Goal: Find specific page/section: Find specific page/section

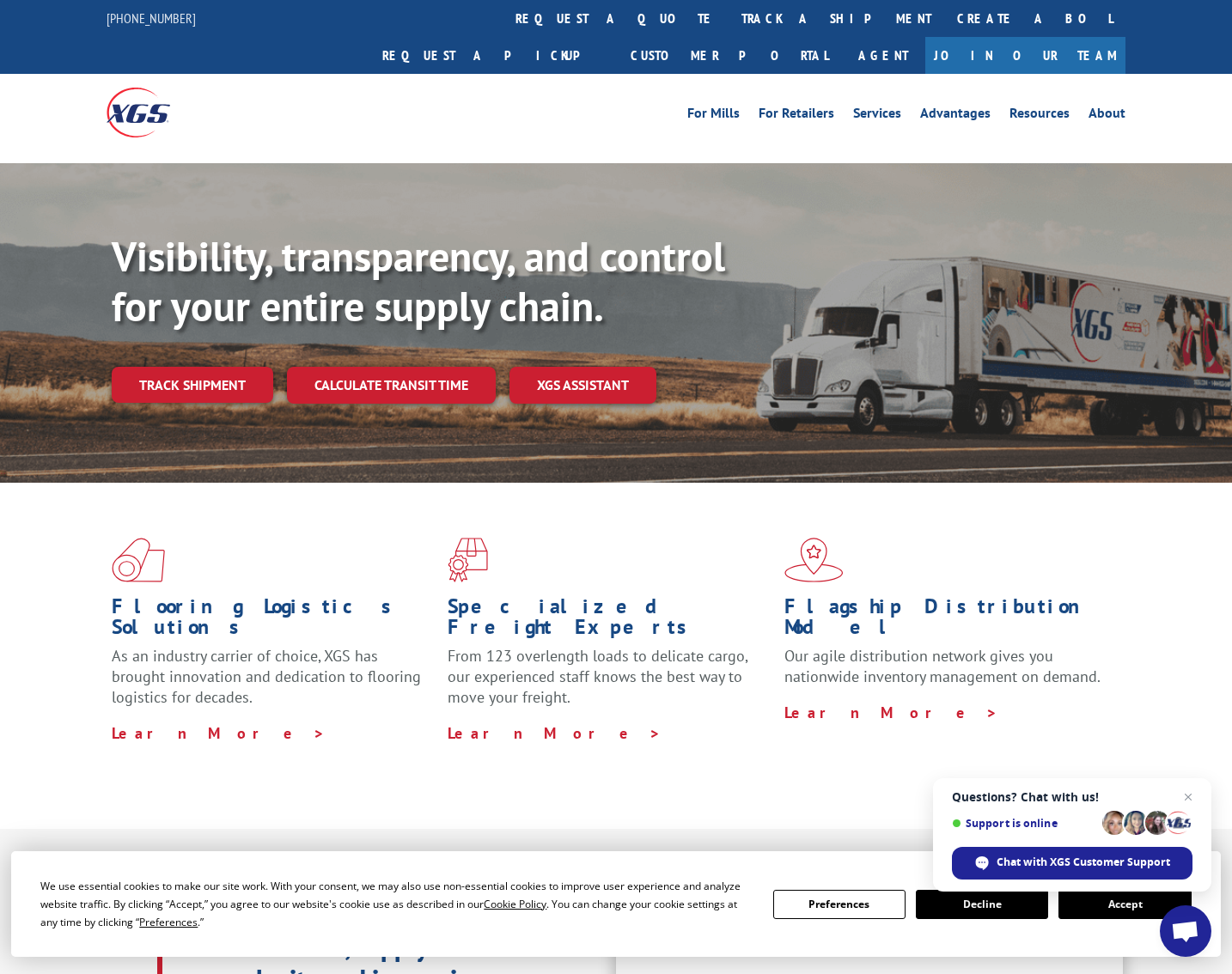
click at [1120, 903] on button "Accept" at bounding box center [1125, 905] width 132 height 30
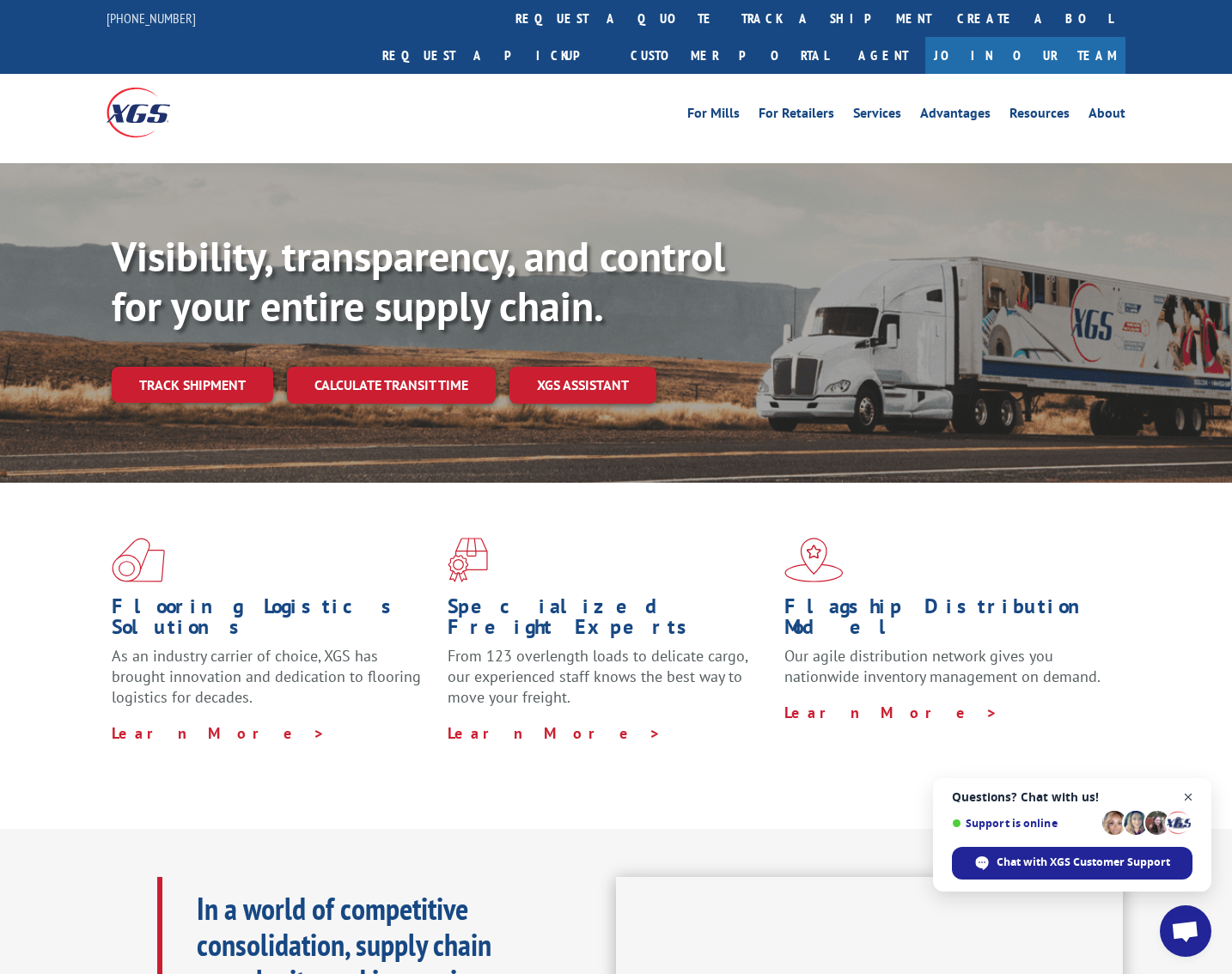
click at [1187, 797] on span "Open chat" at bounding box center [1189, 798] width 22 height 22
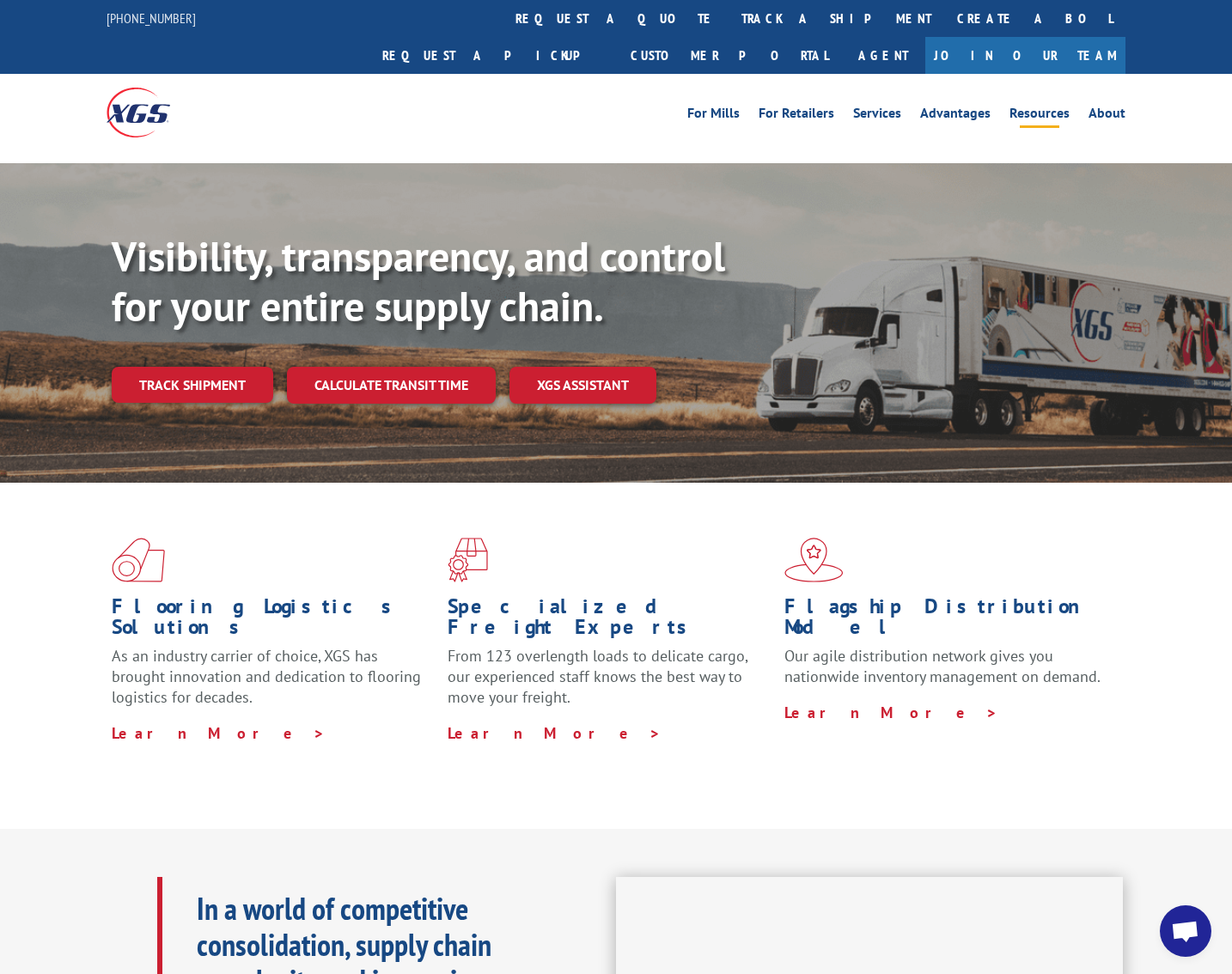
click at [1050, 106] on link "Resources" at bounding box center [1039, 115] width 60 height 19
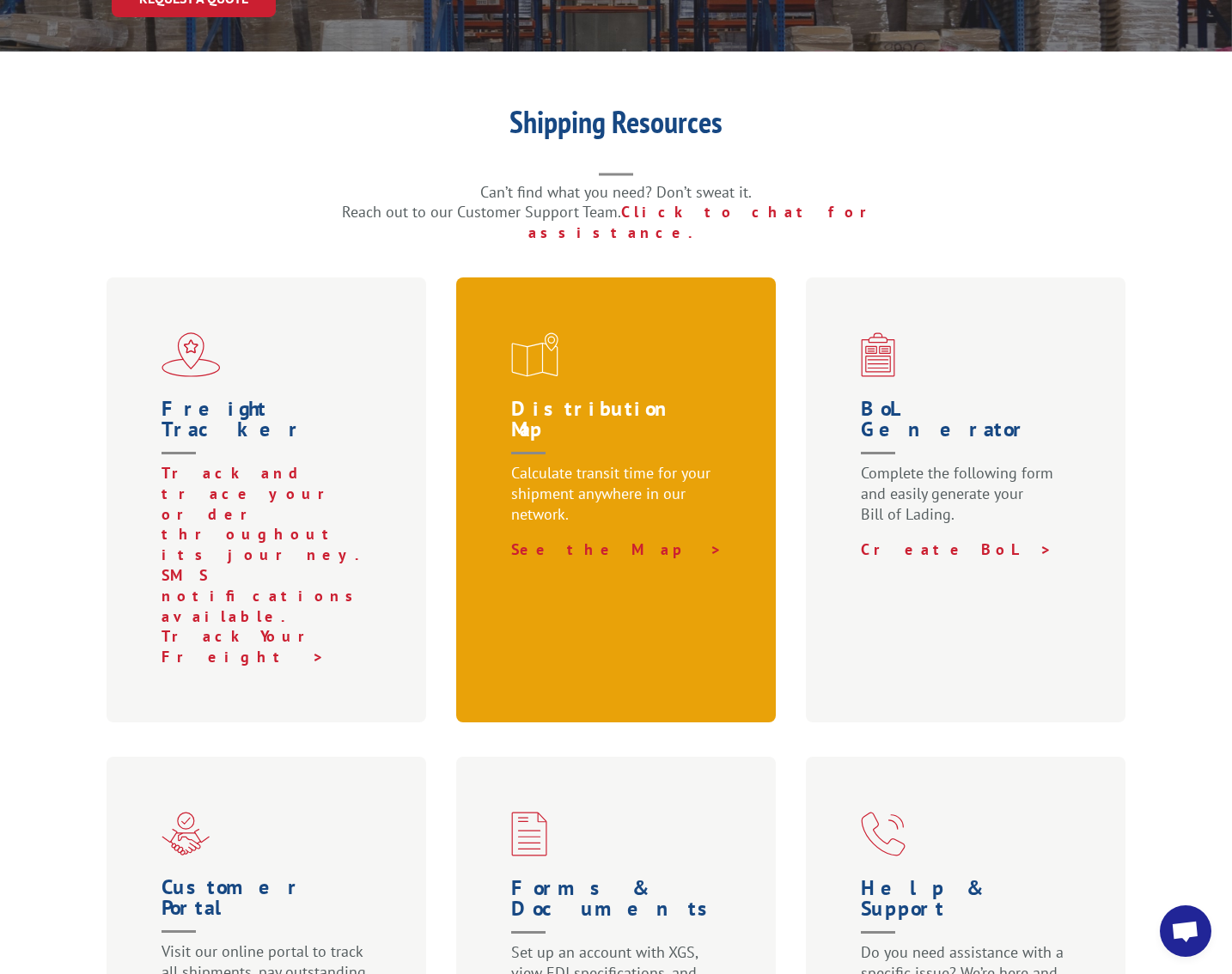
scroll to position [174, 0]
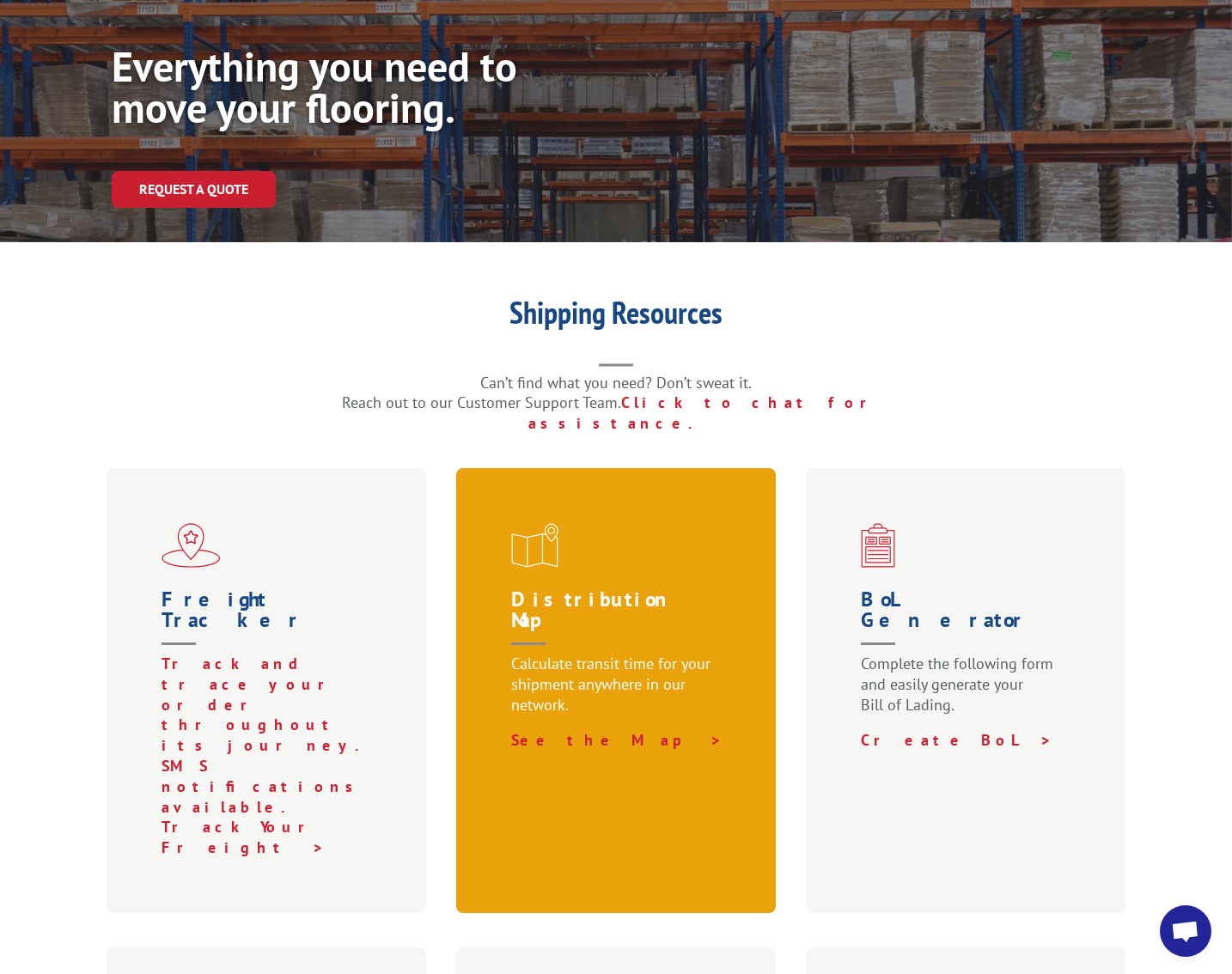
click at [562, 654] on p "Calculate transit time for your shipment anywhere in our network." at bounding box center [619, 692] width 217 height 77
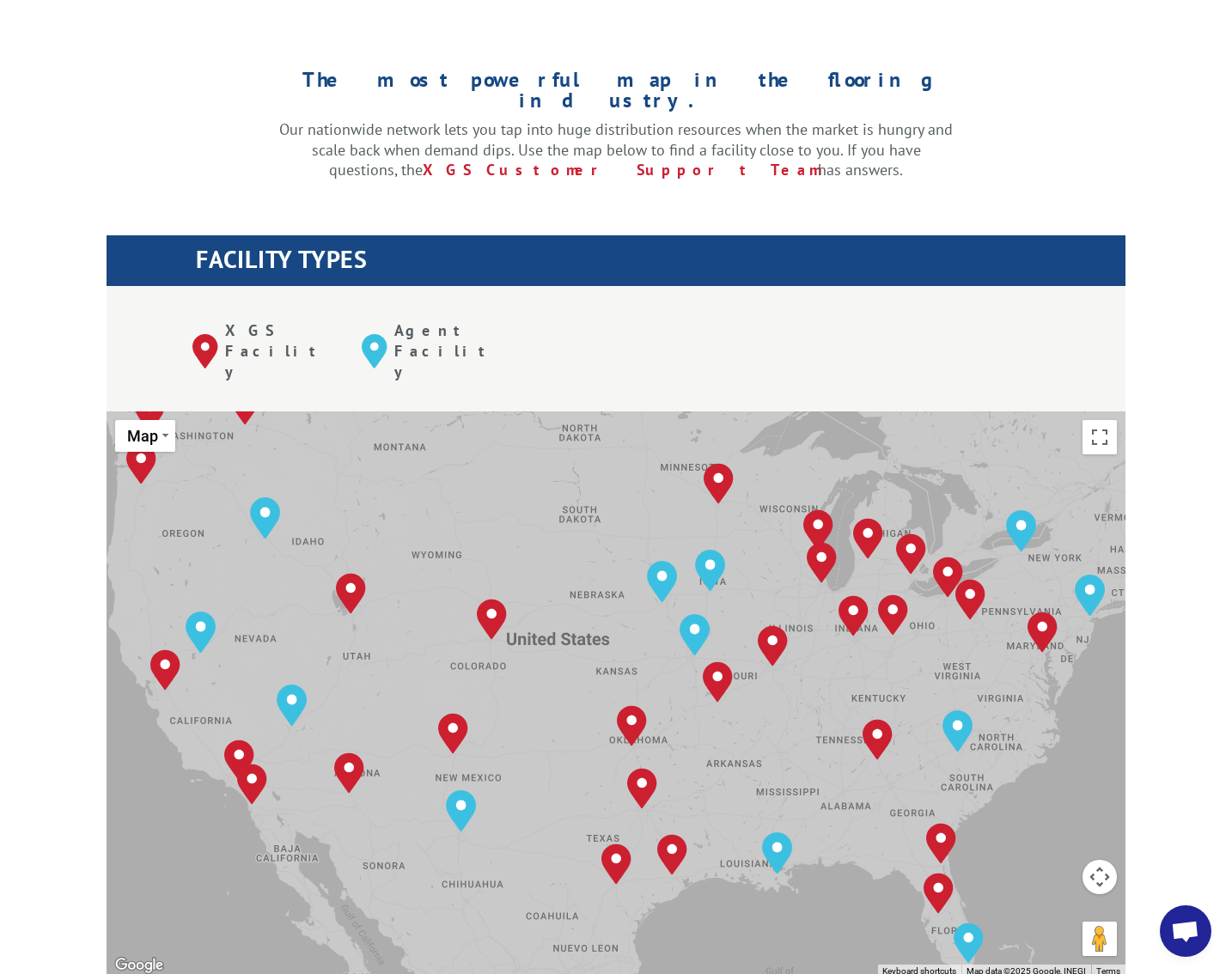
scroll to position [451, 0]
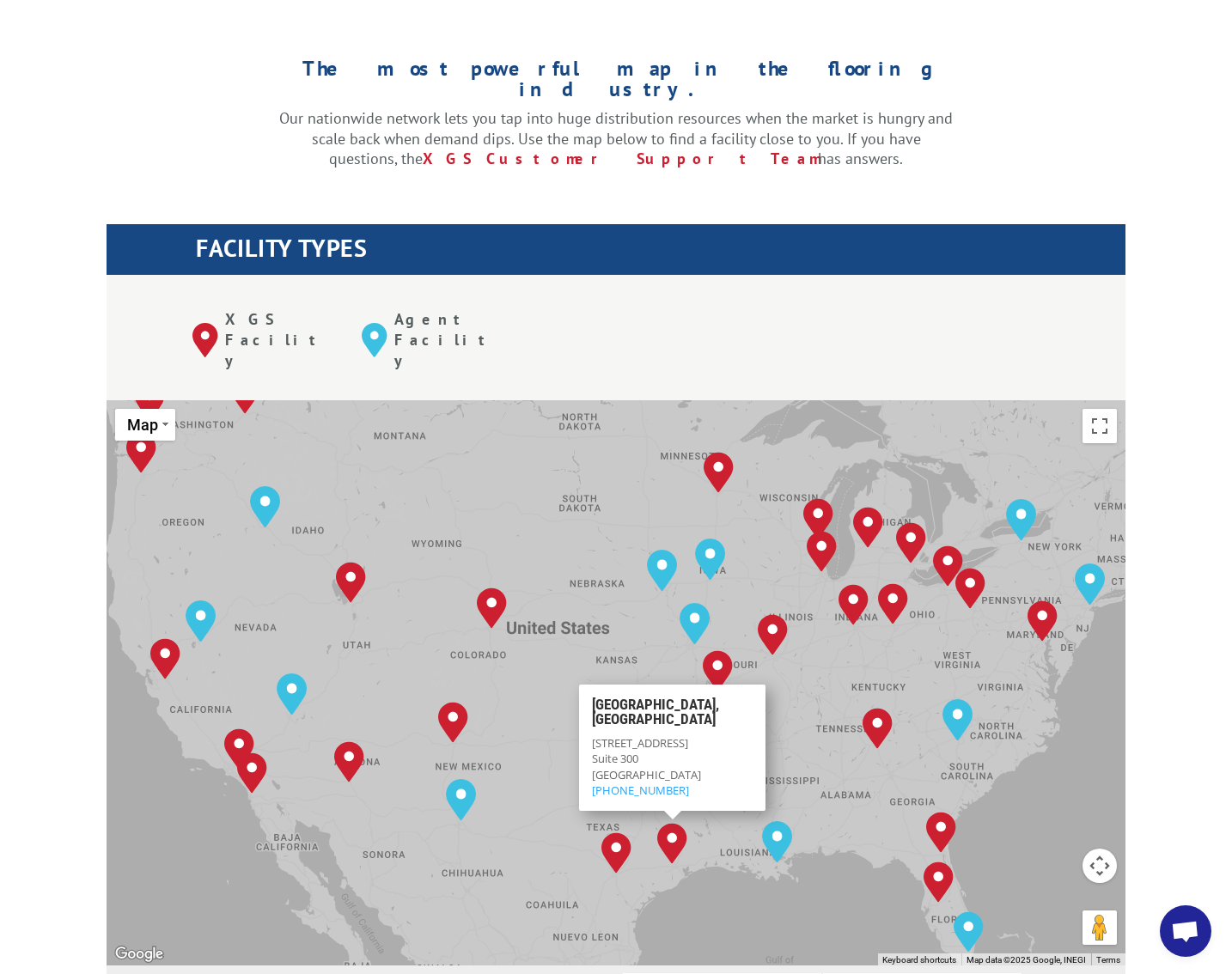
click at [538, 736] on div "Albuquerque, NM Baltimore, MD Boise, ID Charlotte, NC Chicago, IL Chino, CA Cle…" at bounding box center [616, 683] width 1019 height 565
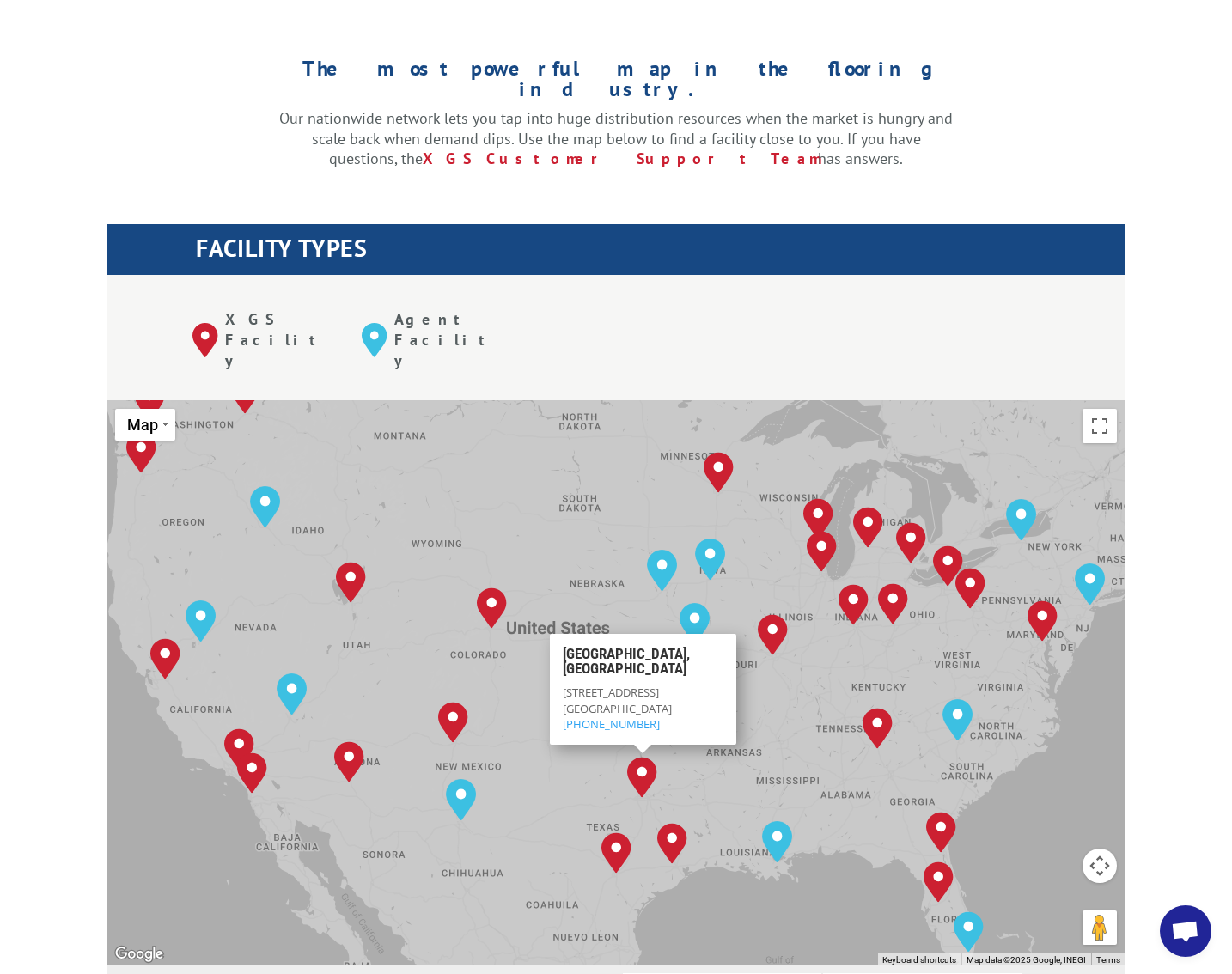
click at [641, 757] on img "Dallas, TX" at bounding box center [642, 778] width 31 height 41
drag, startPoint x: 647, startPoint y: 639, endPoint x: 540, endPoint y: 606, distance: 112.0
click at [540, 606] on div "Albuquerque, NM Baltimore, MD Boise, ID Charlotte, NC Chicago, IL Chino, CA Cle…" at bounding box center [616, 683] width 1019 height 565
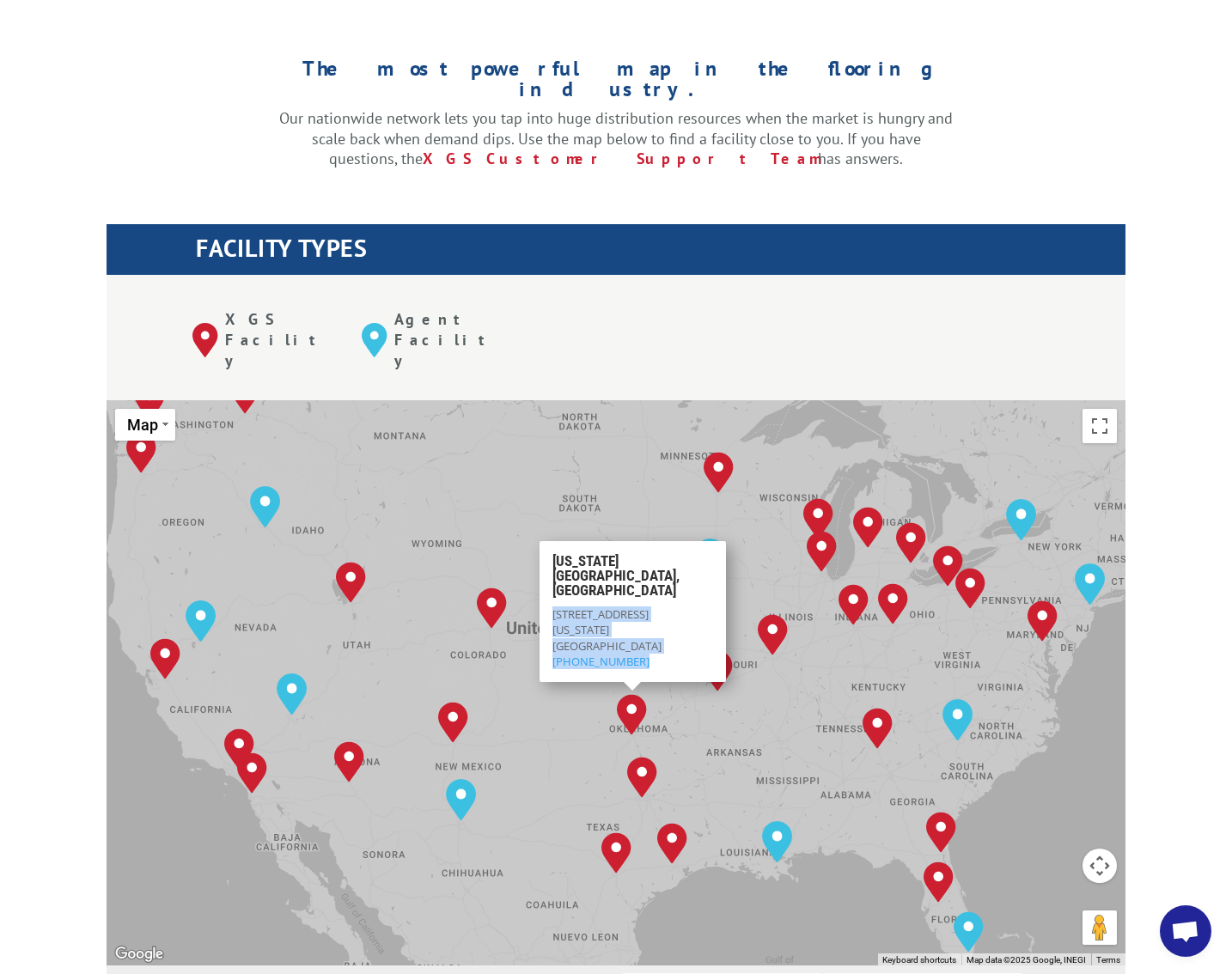
drag, startPoint x: 633, startPoint y: 583, endPoint x: 547, endPoint y: 549, distance: 92.5
click at [547, 549] on div "Oklahoma City, OK 4402 SW 44th St Oklahoma City, OK 73119 (405) 682-0401" at bounding box center [632, 612] width 186 height 141
click at [702, 636] on div "Albuquerque, NM Baltimore, MD Boise, ID Charlotte, NC Chicago, IL Chino, CA Cle…" at bounding box center [616, 683] width 1019 height 565
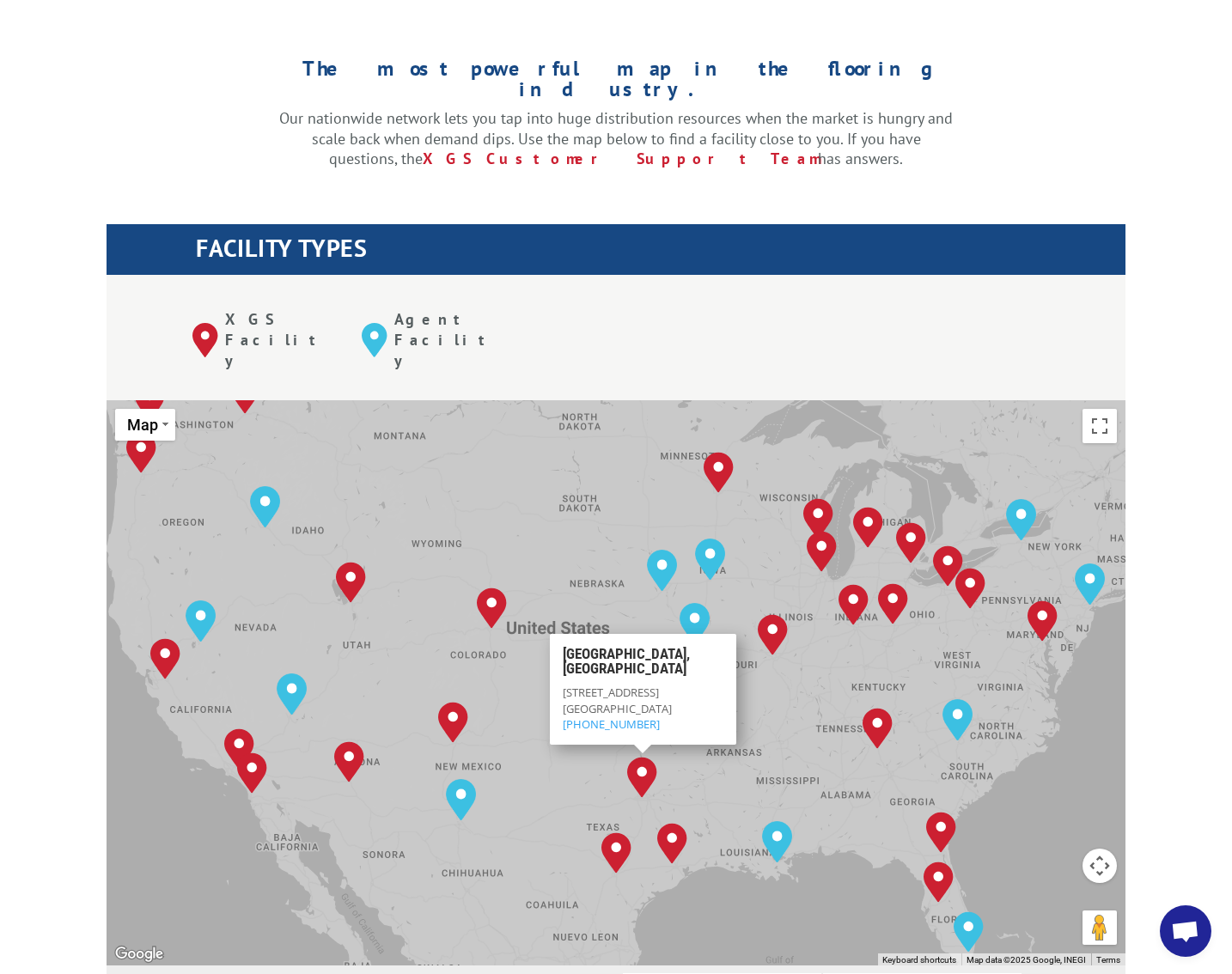
click at [639, 757] on img "Dallas, TX" at bounding box center [642, 778] width 31 height 41
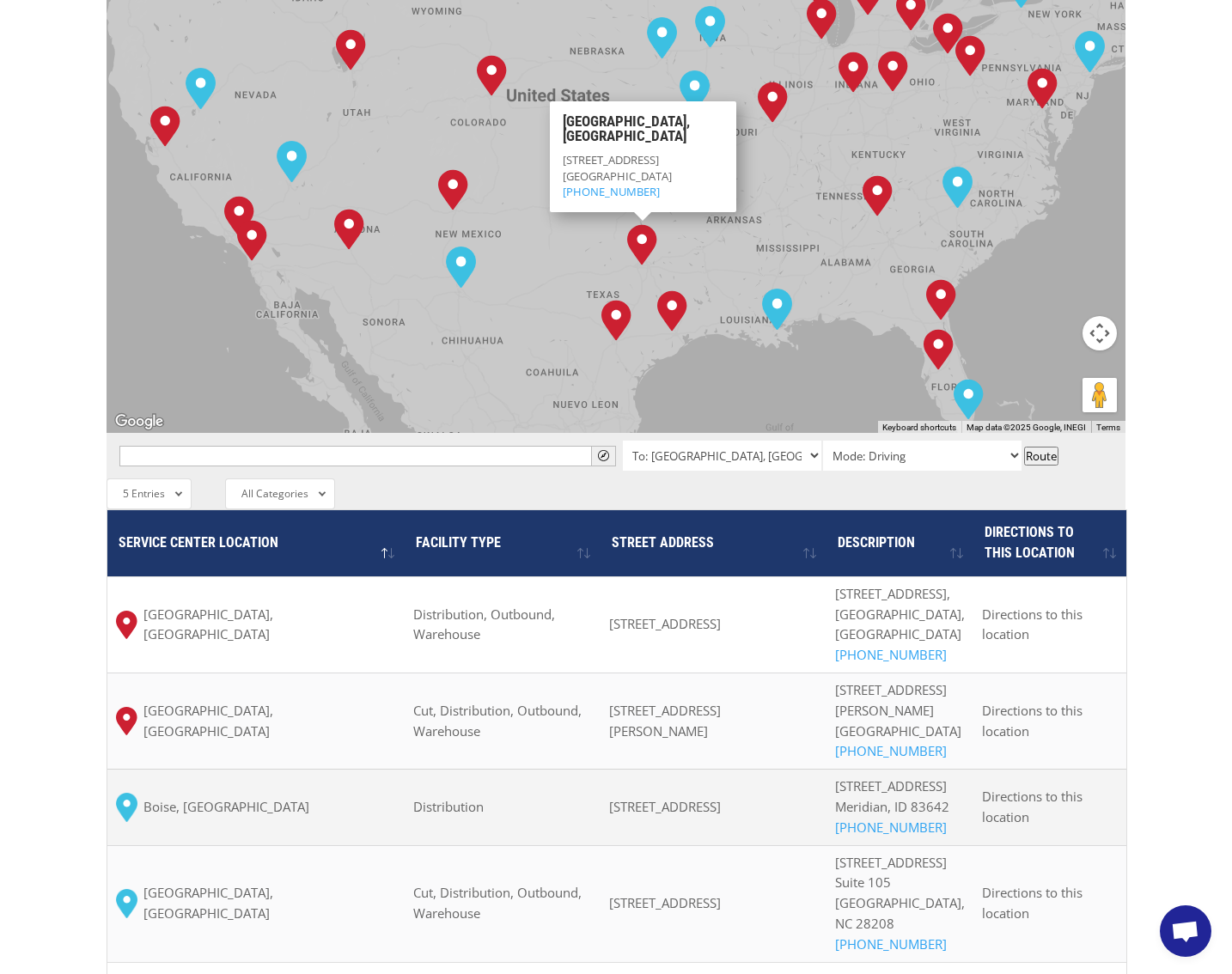
scroll to position [947, 0]
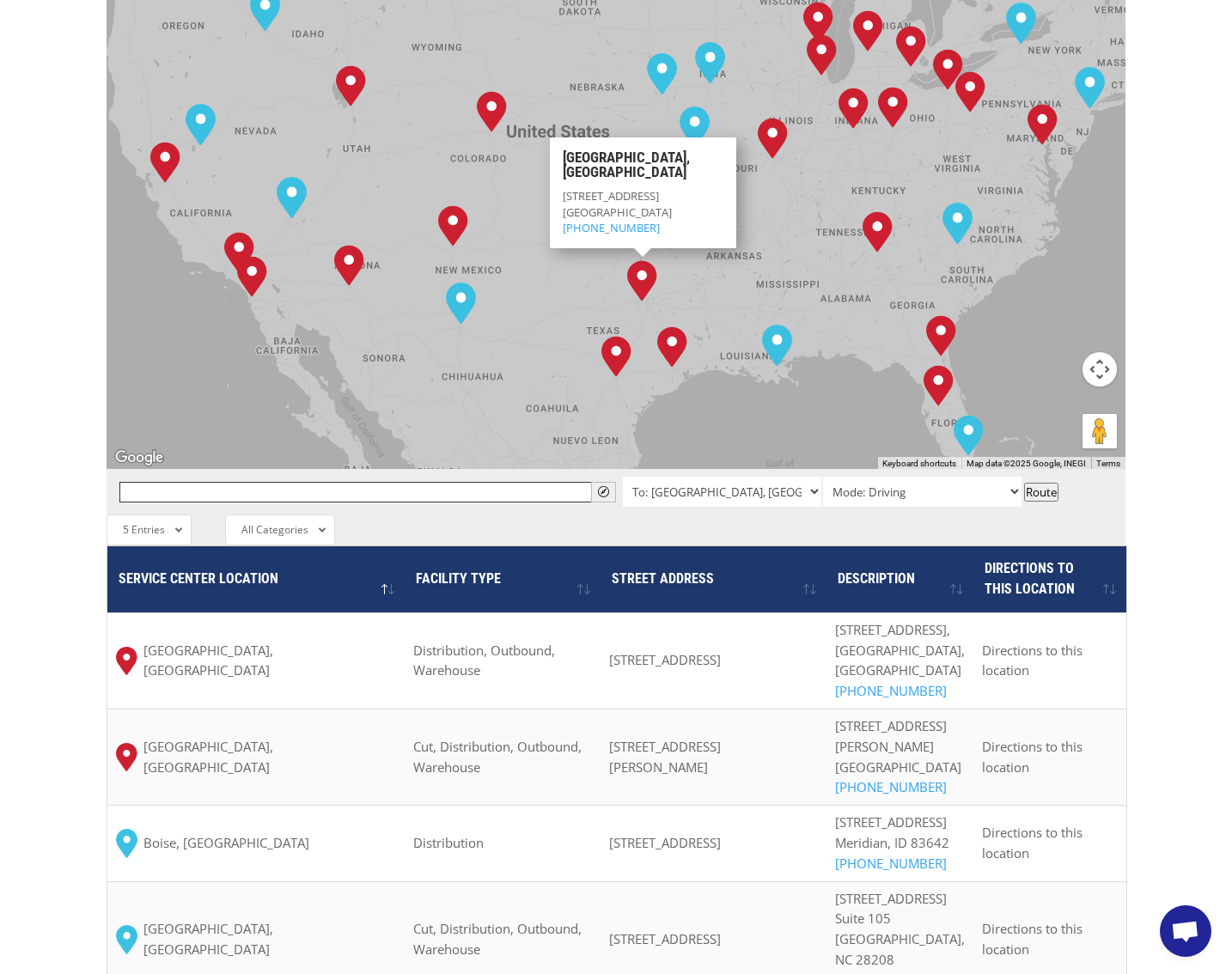
click at [230, 482] on input "text" at bounding box center [367, 491] width 496 height 21
type input "grand"
